Goal: Information Seeking & Learning: Learn about a topic

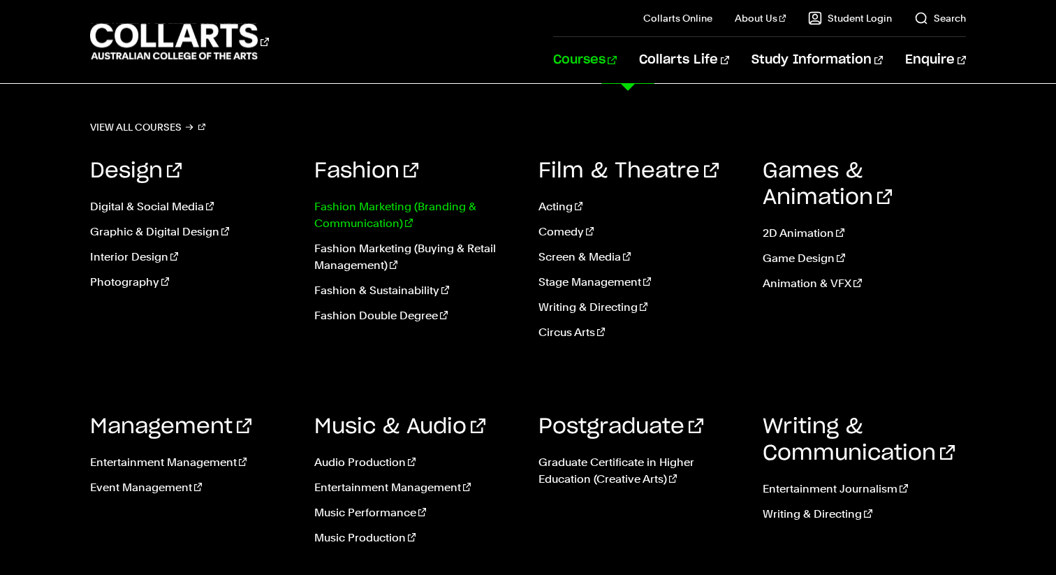
click at [370, 218] on link "Fashion Marketing (Branding & Communication)" at bounding box center [415, 215] width 203 height 34
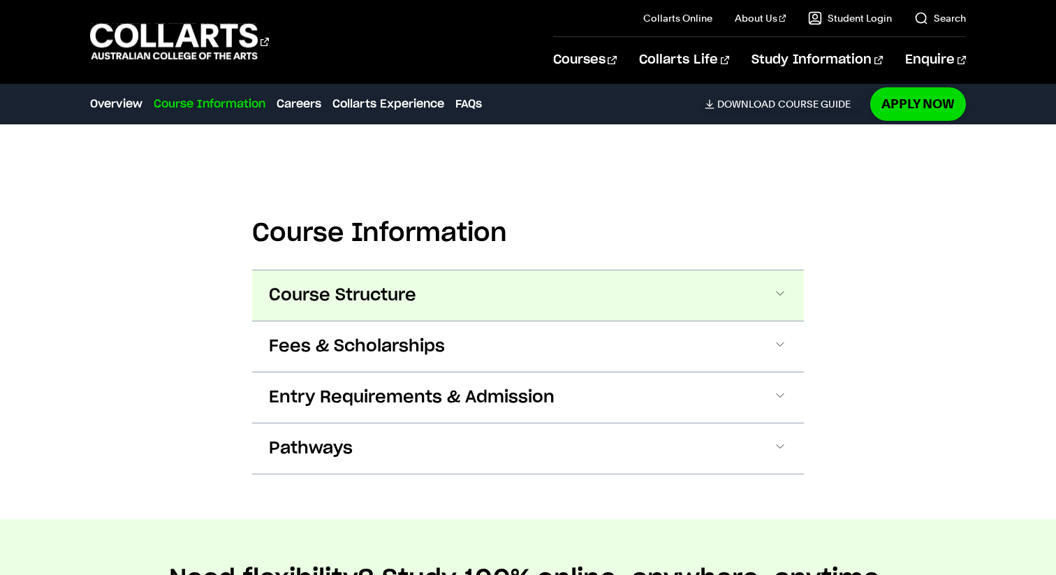
click at [395, 297] on span "Course Structure" at bounding box center [342, 295] width 147 height 22
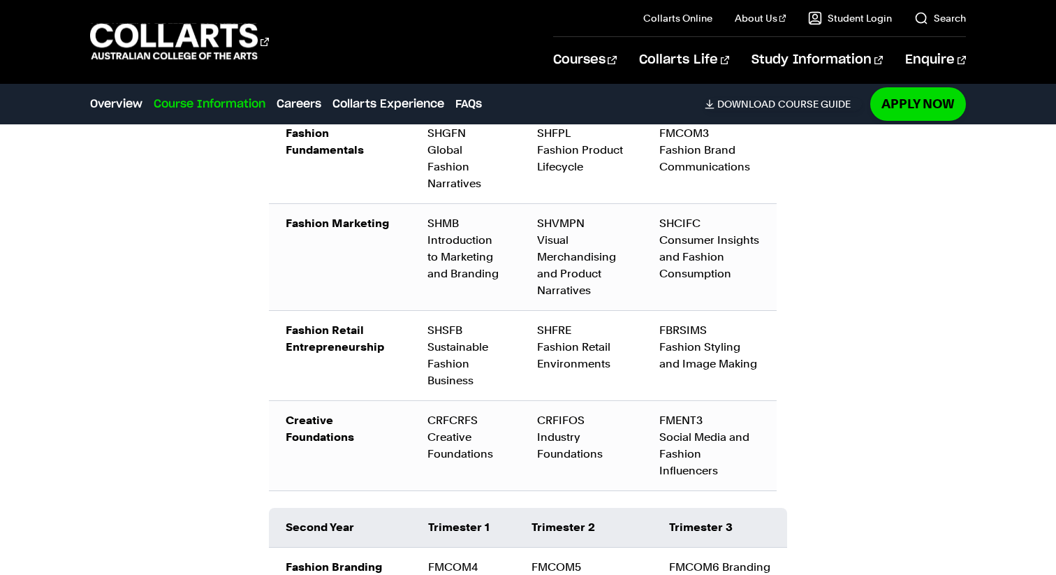
scroll to position [1816, 0]
drag, startPoint x: 434, startPoint y: 437, endPoint x: 487, endPoint y: 458, distance: 57.1
click at [487, 458] on div "CRFCRFS Creative Foundations" at bounding box center [465, 436] width 75 height 50
drag, startPoint x: 541, startPoint y: 433, endPoint x: 613, endPoint y: 445, distance: 73.6
click at [613, 445] on div "CRFIFOS Industry Foundations" at bounding box center [581, 436] width 89 height 50
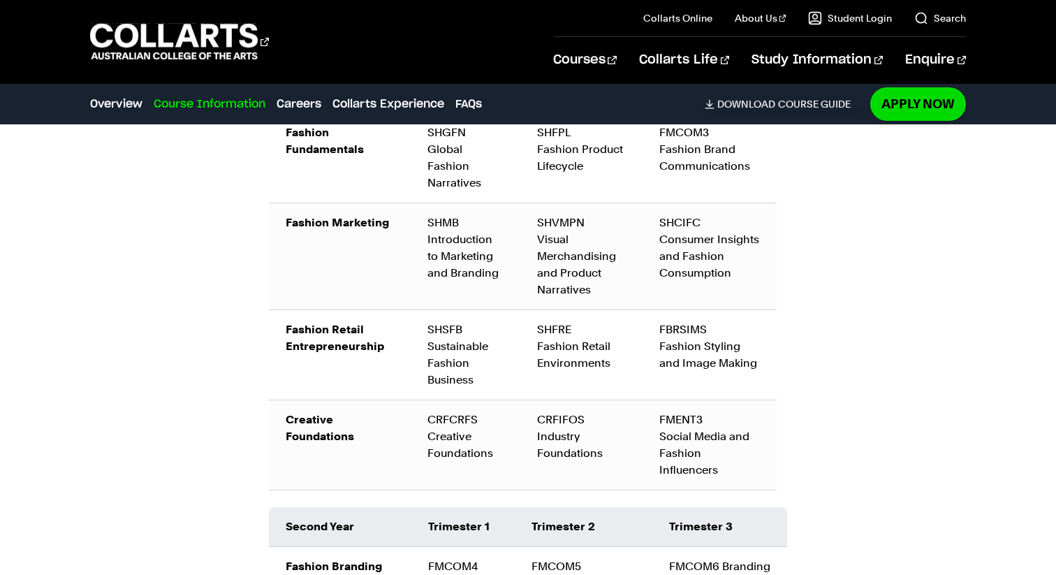
click at [495, 449] on div "CRFCRFS Creative Foundations" at bounding box center [465, 436] width 75 height 50
drag, startPoint x: 415, startPoint y: 430, endPoint x: 604, endPoint y: 465, distance: 192.0
click at [604, 465] on tr "Creative Foundations CRFCRFS Creative Foundations CRFIFOS Industry Foundations …" at bounding box center [523, 445] width 508 height 90
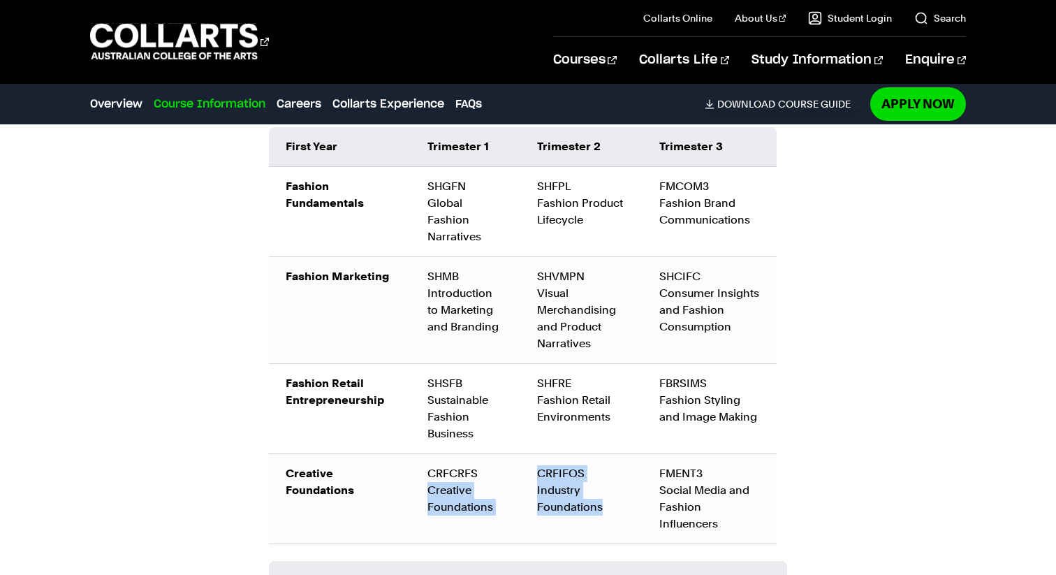
scroll to position [1763, 0]
drag, startPoint x: 437, startPoint y: 205, endPoint x: 461, endPoint y: 214, distance: 25.4
click at [461, 214] on td "SHGFN Global Fashion Narratives" at bounding box center [465, 211] width 109 height 90
drag, startPoint x: 437, startPoint y: 488, endPoint x: 460, endPoint y: 489, distance: 23.1
click at [460, 489] on div "CRFCRFS Creative Foundations" at bounding box center [465, 490] width 75 height 50
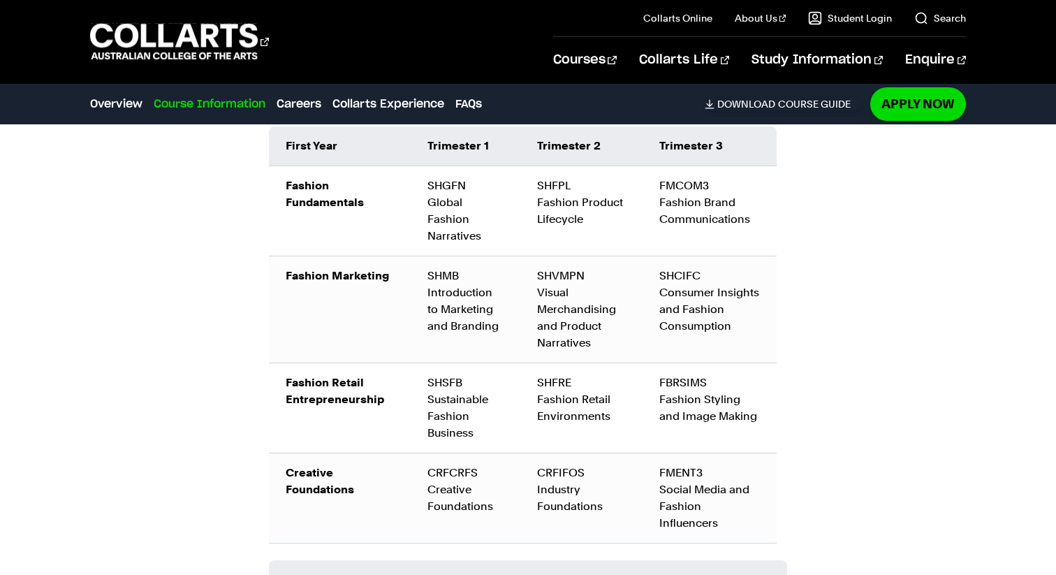
click at [465, 511] on div "CRFCRFS Creative Foundations" at bounding box center [465, 490] width 75 height 50
drag, startPoint x: 432, startPoint y: 490, endPoint x: 499, endPoint y: 507, distance: 69.1
click at [499, 507] on div "CRFCRFS Creative Foundations" at bounding box center [465, 490] width 75 height 50
drag, startPoint x: 534, startPoint y: 481, endPoint x: 613, endPoint y: 504, distance: 81.6
click at [613, 504] on td "CRFIFOS Industry Foundations" at bounding box center [581, 498] width 122 height 90
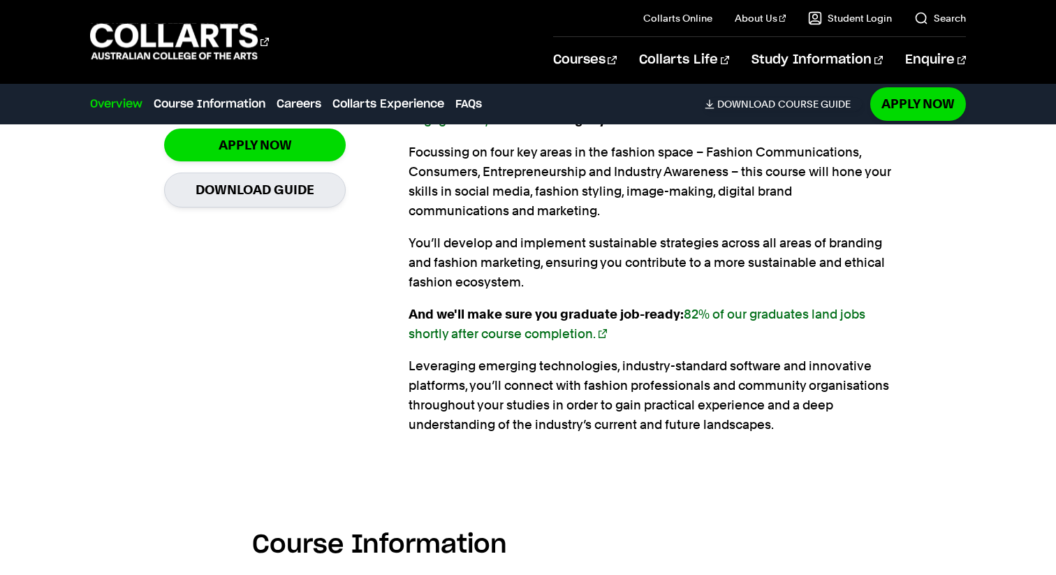
scroll to position [1098, 0]
